Goal: Check status

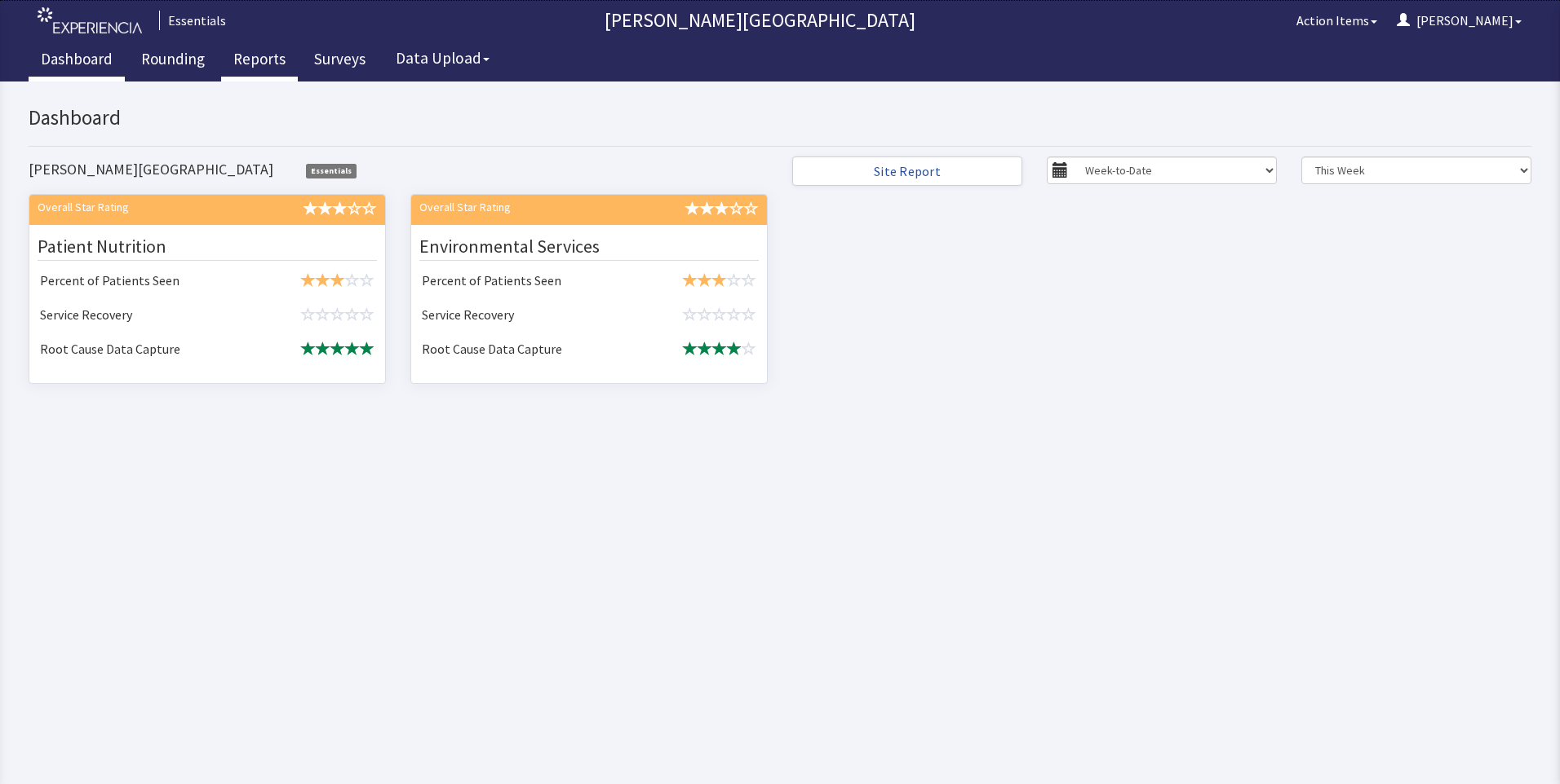
click at [260, 56] on link "Reports" at bounding box center [260, 60] width 77 height 40
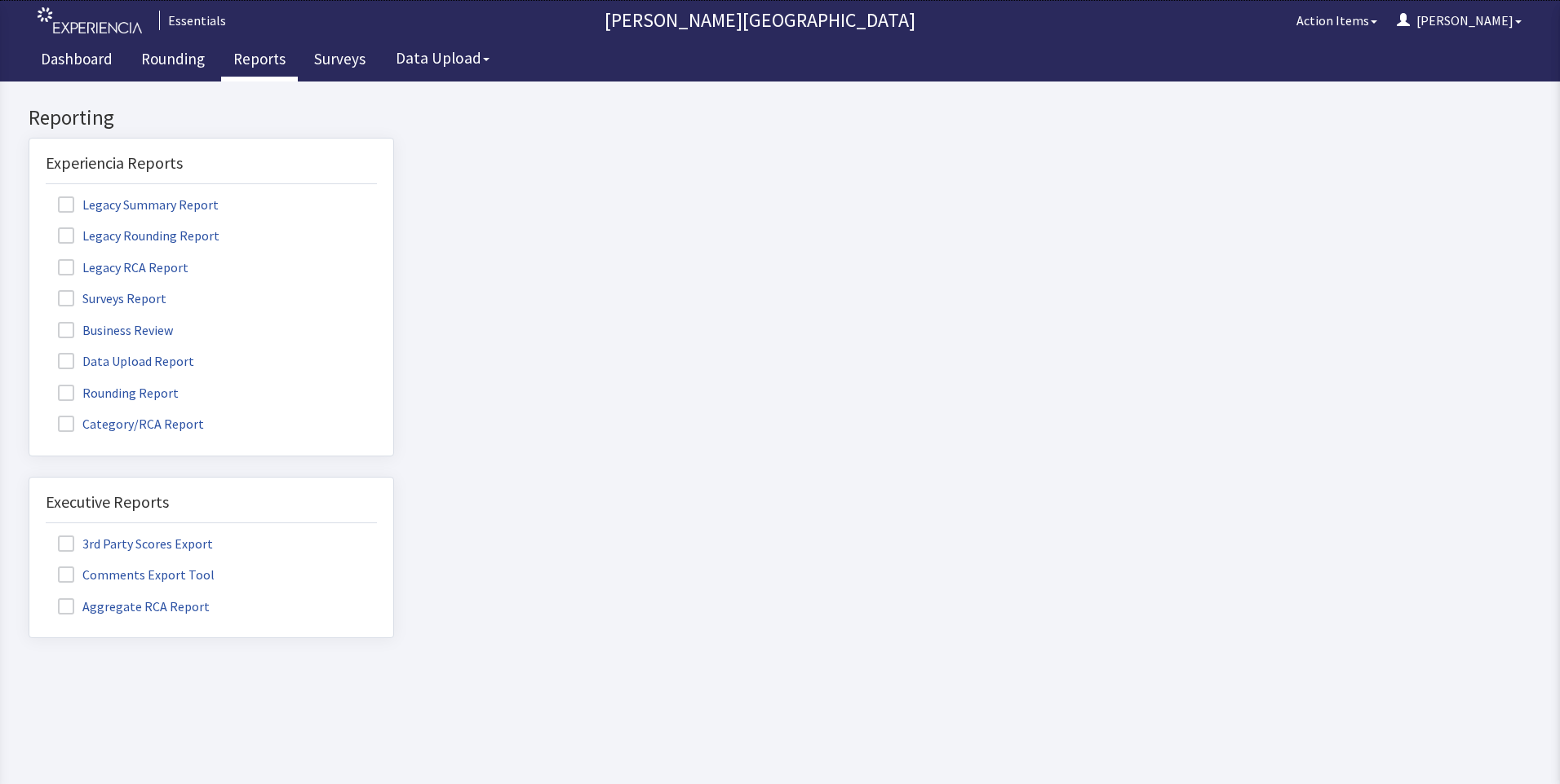
click at [121, 397] on label "Rounding Report" at bounding box center [119, 392] width 149 height 21
click at [30, 384] on input "Rounding Report" at bounding box center [30, 384] width 0 height 0
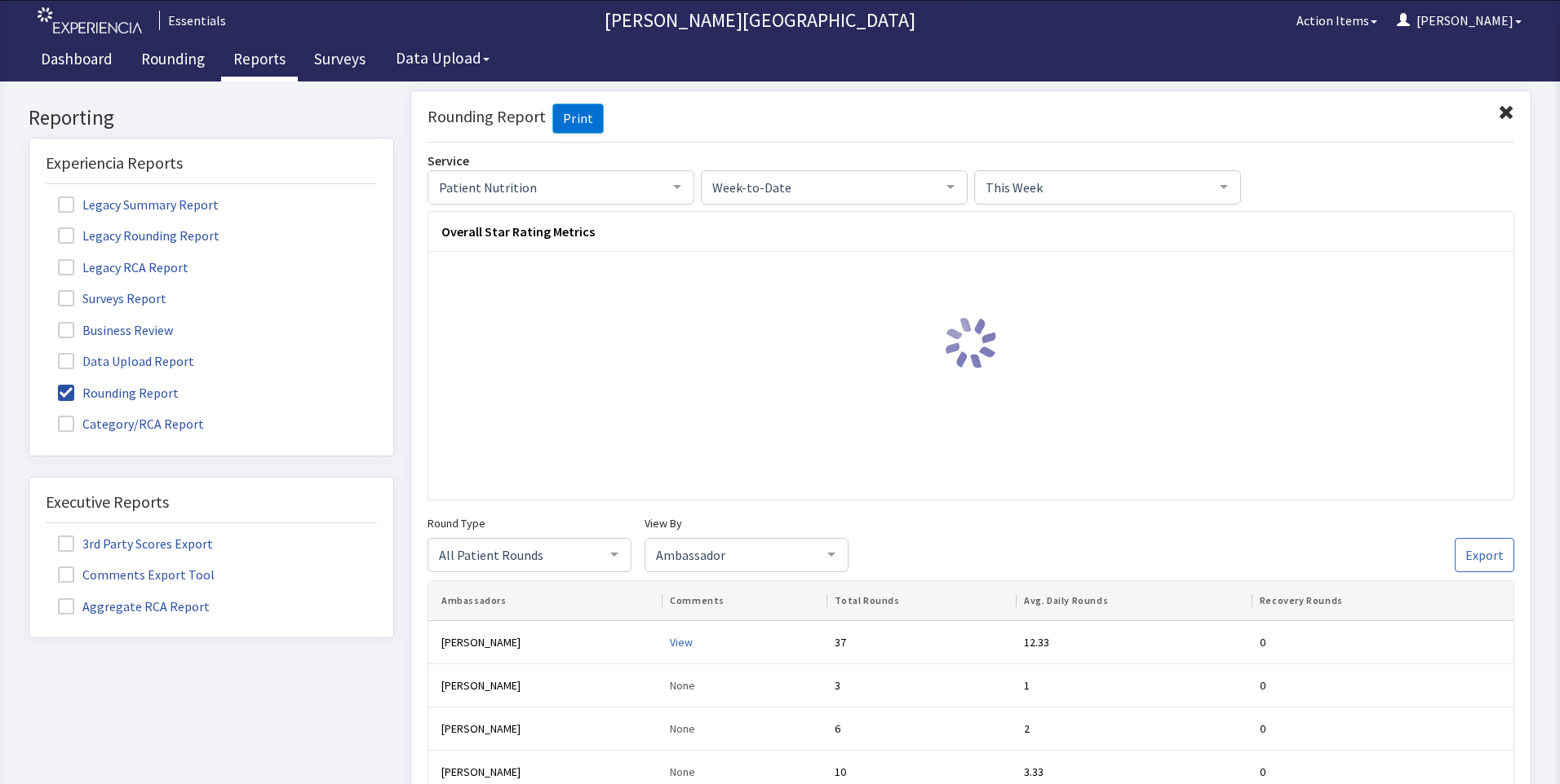
click at [857, 185] on span "Week-to-Date" at bounding box center [821, 185] width 226 height 18
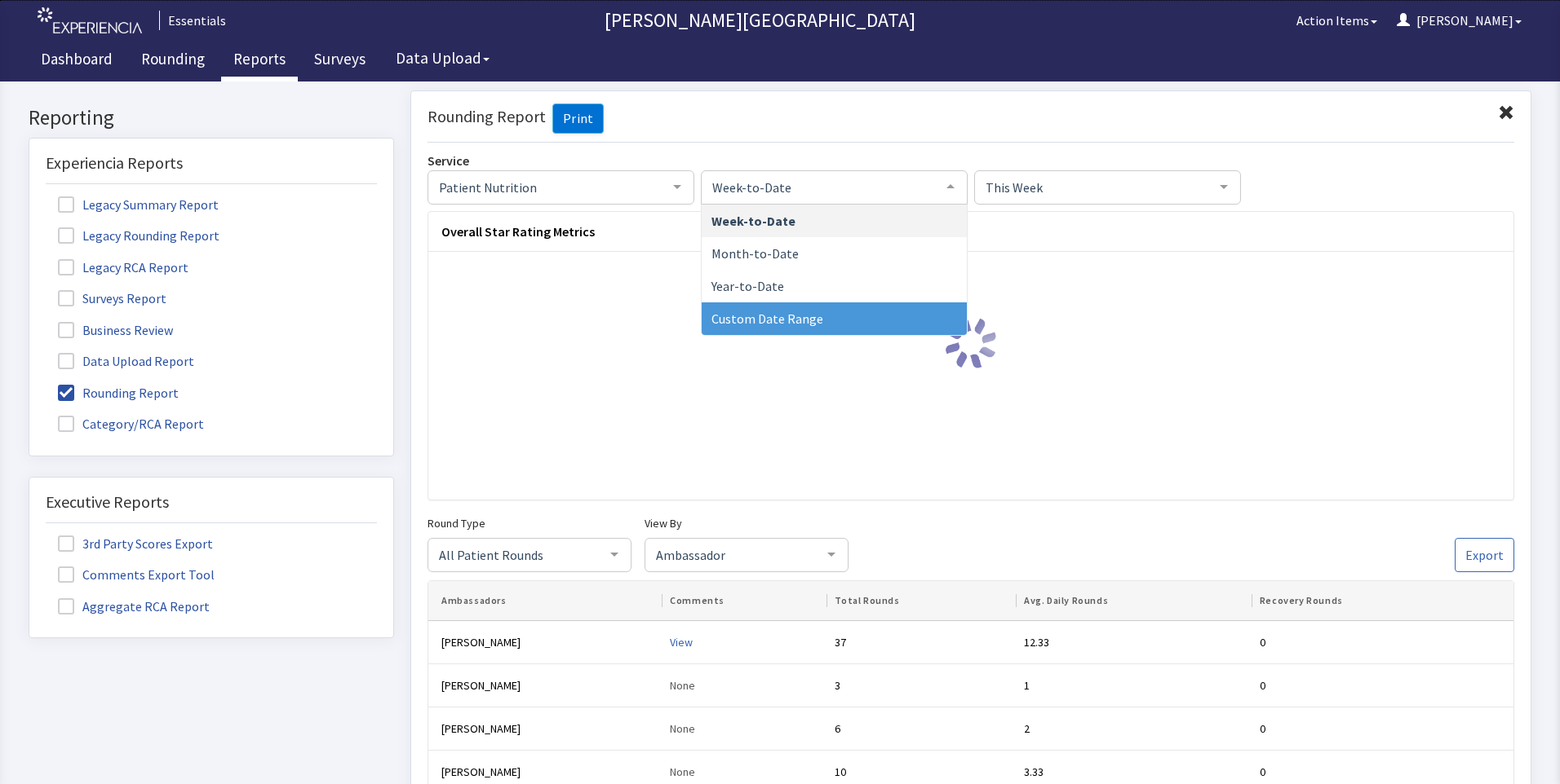
click at [776, 318] on span "Custom Date Range" at bounding box center [767, 318] width 111 height 17
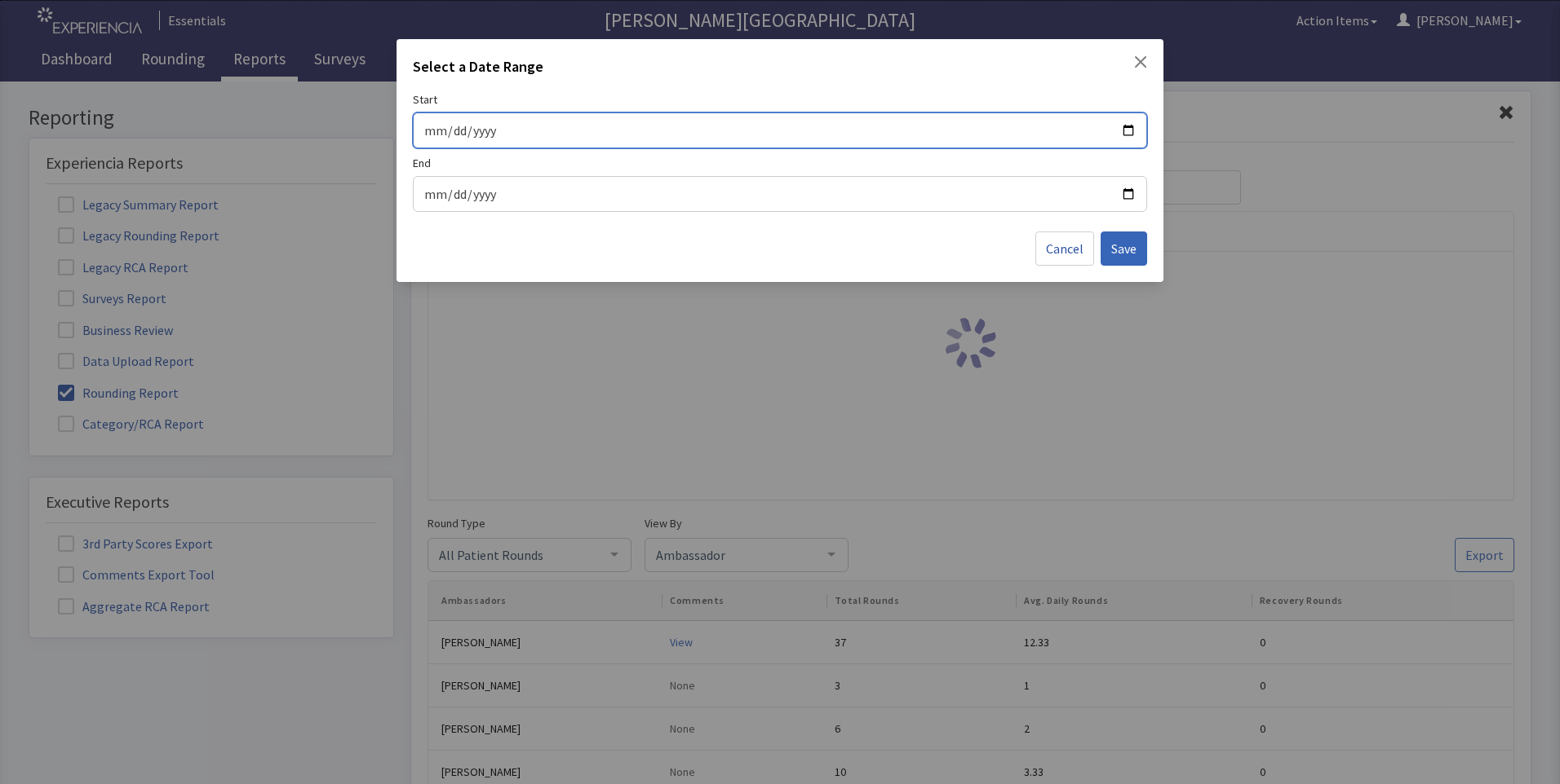
click at [1131, 133] on input "Start" at bounding box center [780, 130] width 713 height 21
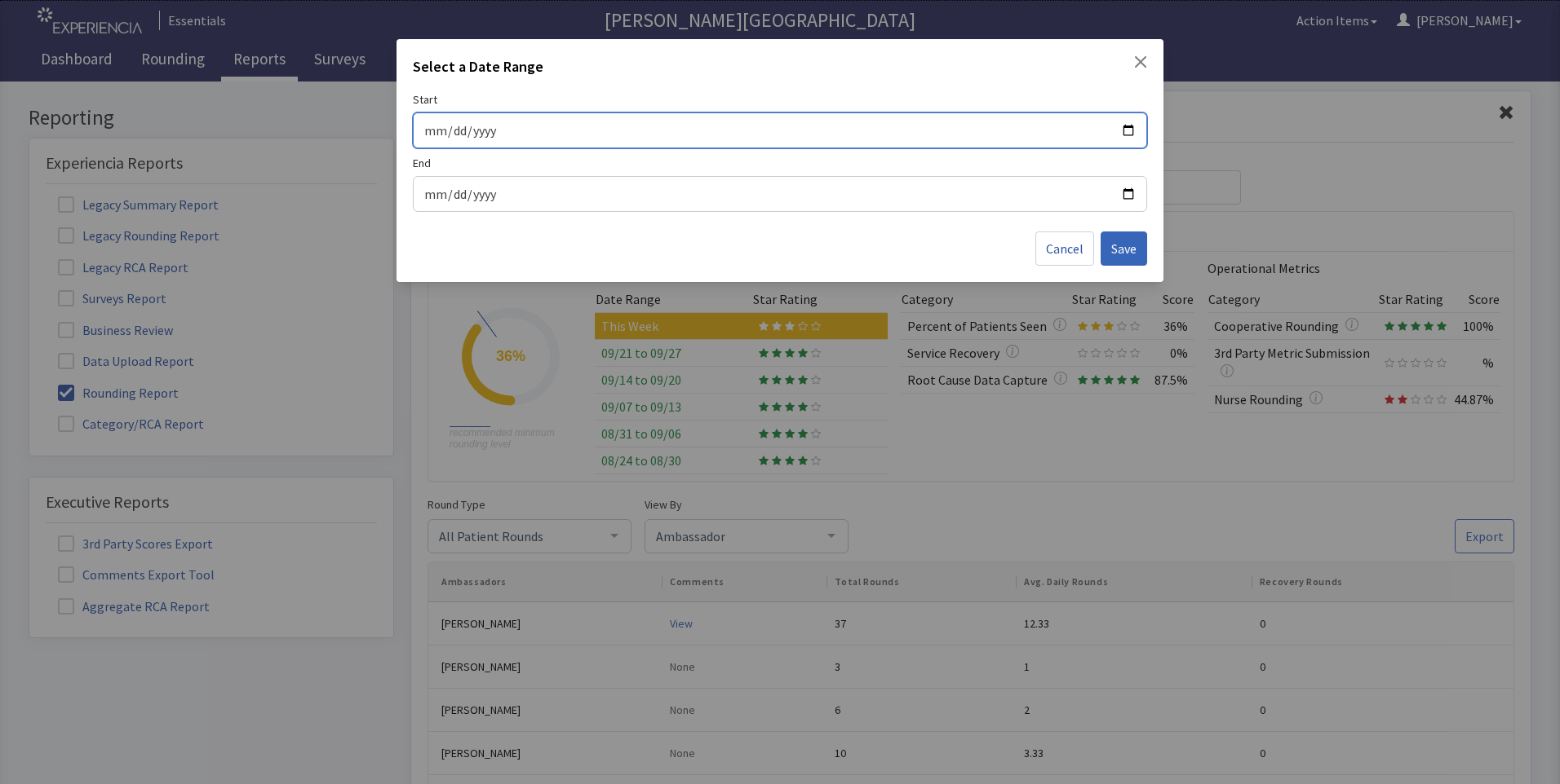
type input "[DATE]"
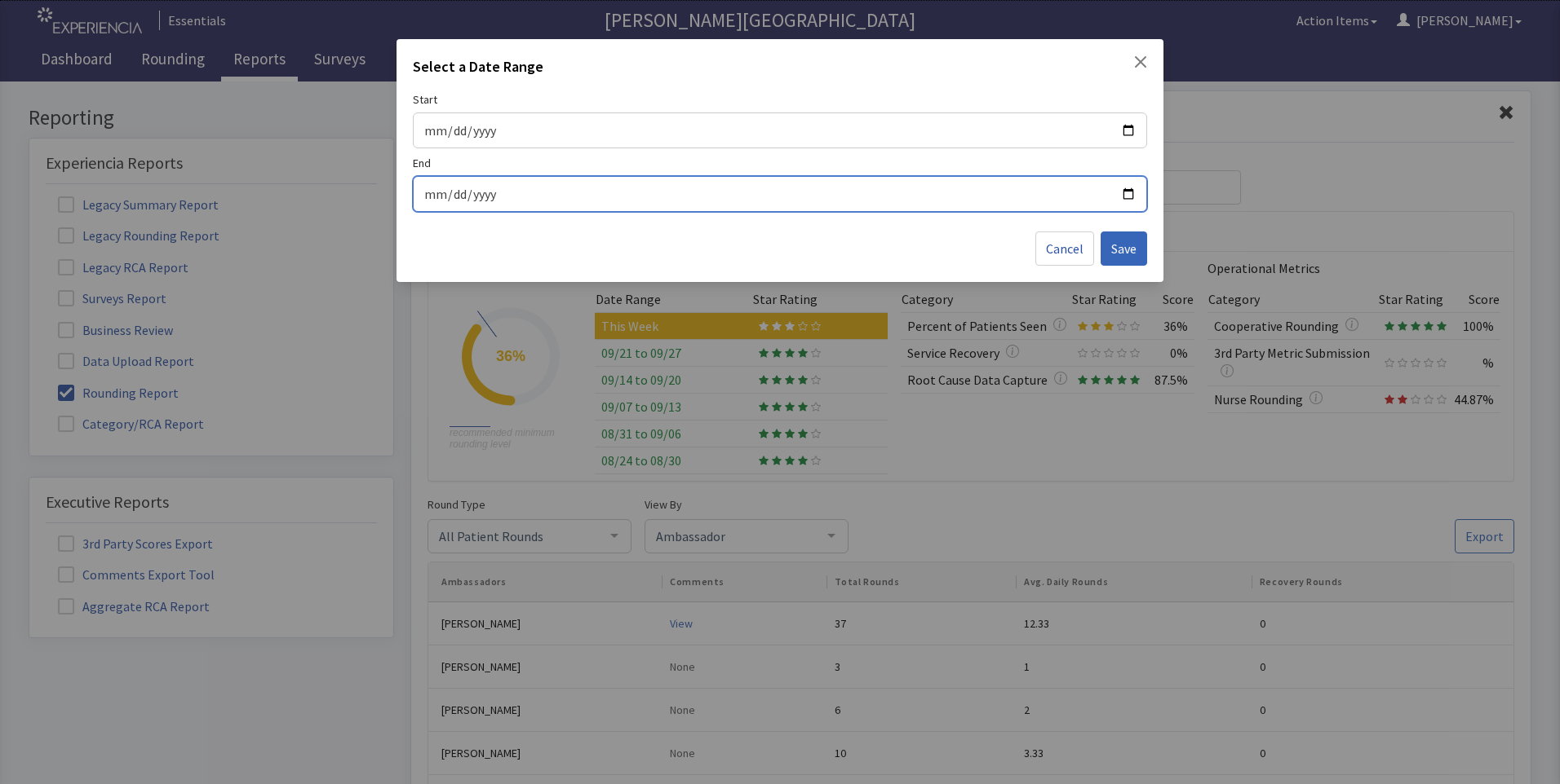
click at [1133, 195] on input "End" at bounding box center [780, 193] width 713 height 21
type input "2025-09-27"
click at [1124, 241] on span "Save" at bounding box center [1124, 249] width 26 height 20
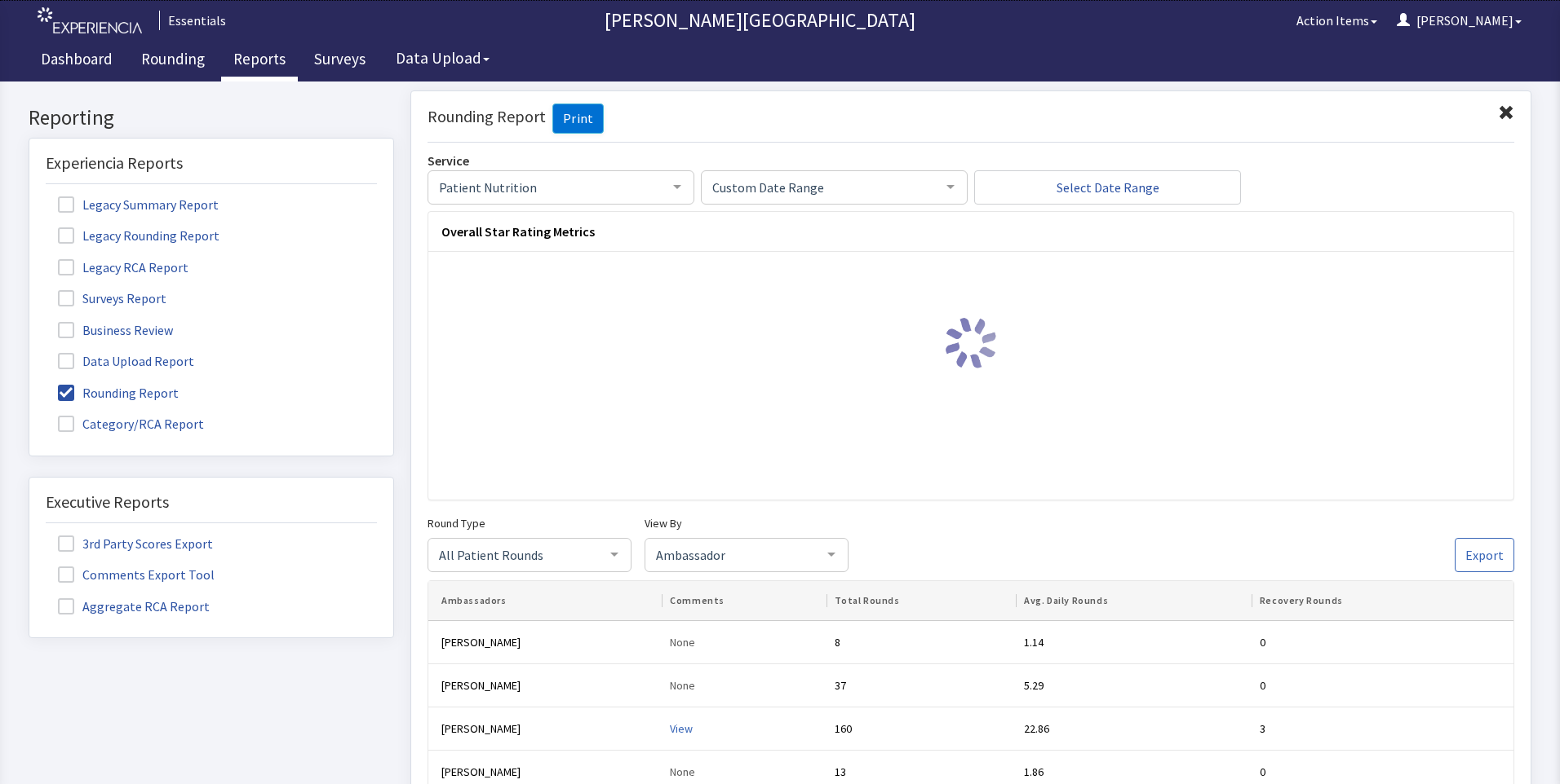
scroll to position [407, 0]
